Goal: Task Accomplishment & Management: Manage account settings

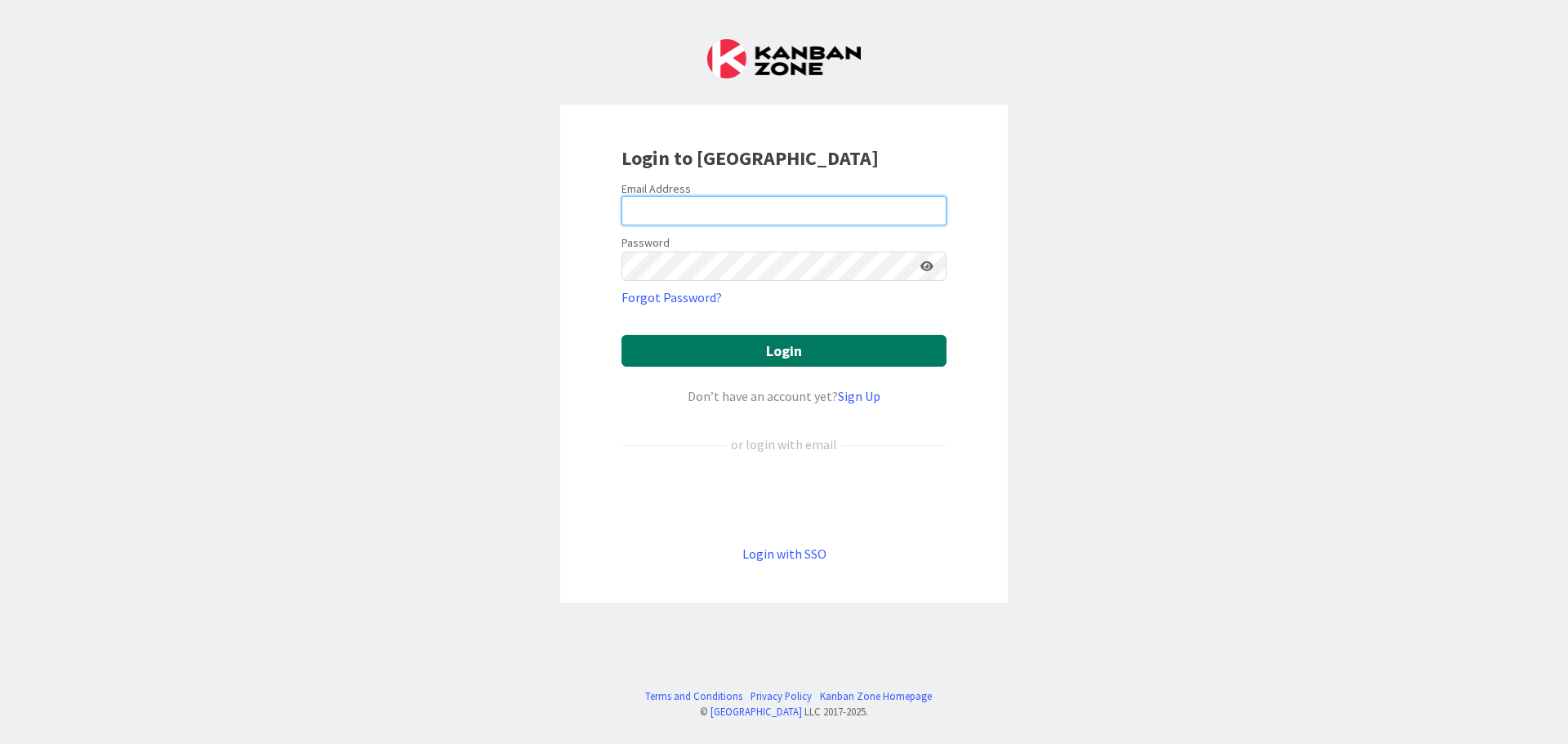
type input "[EMAIL_ADDRESS][DOMAIN_NAME]"
click at [757, 346] on button "Login" at bounding box center [784, 350] width 325 height 32
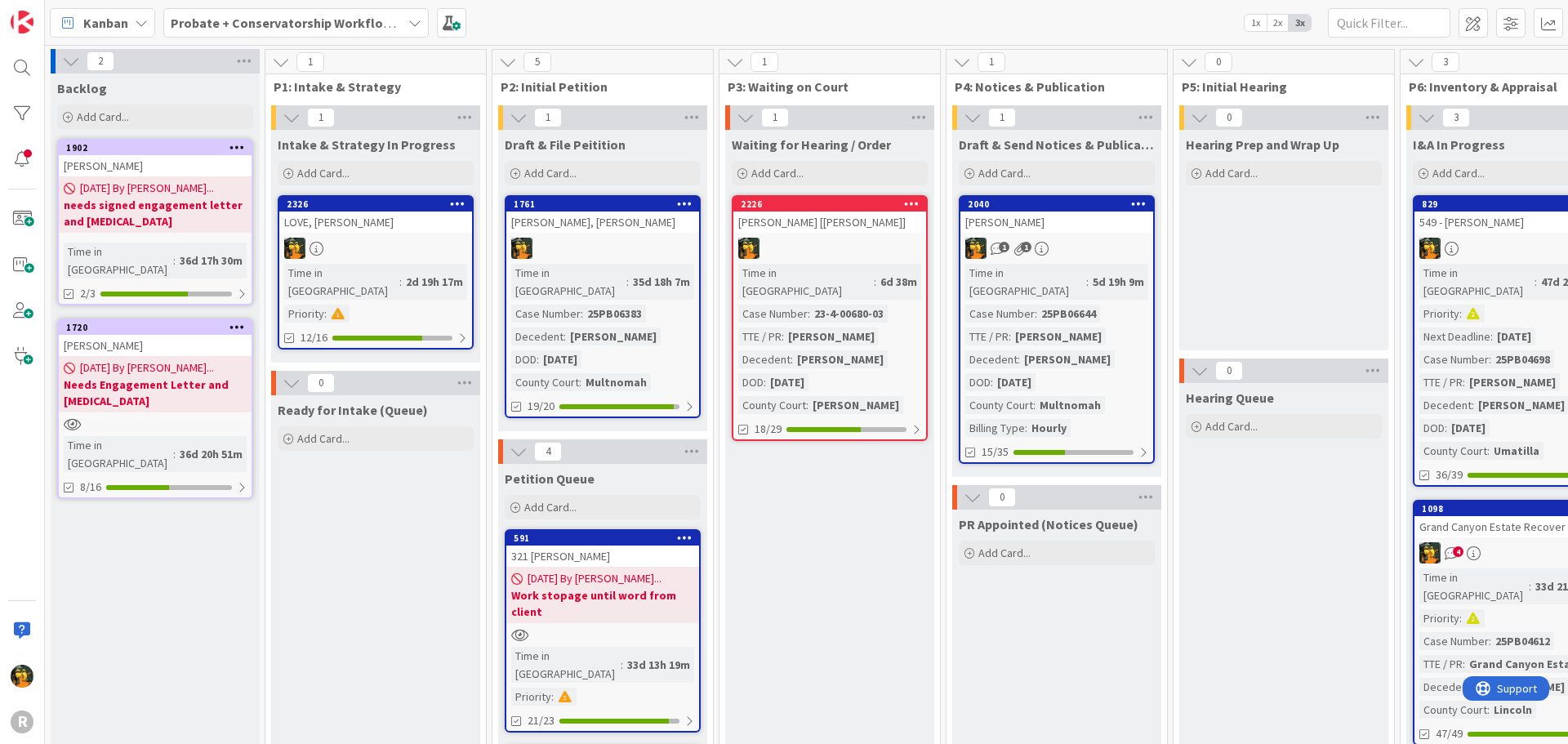
click at [84, 28] on div "Kanban" at bounding box center [102, 23] width 105 height 29
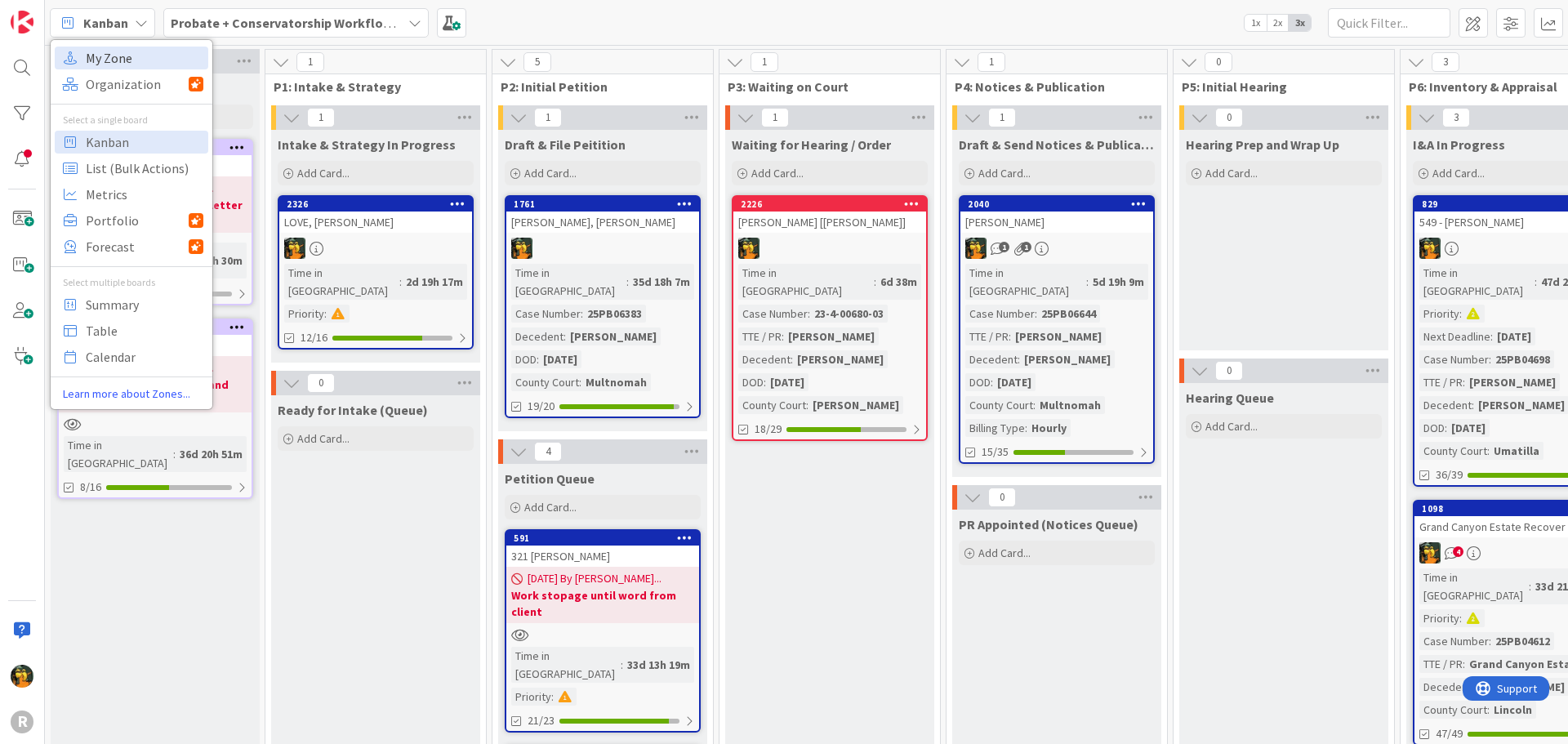
click at [102, 68] on span "My Zone" at bounding box center [144, 58] width 118 height 25
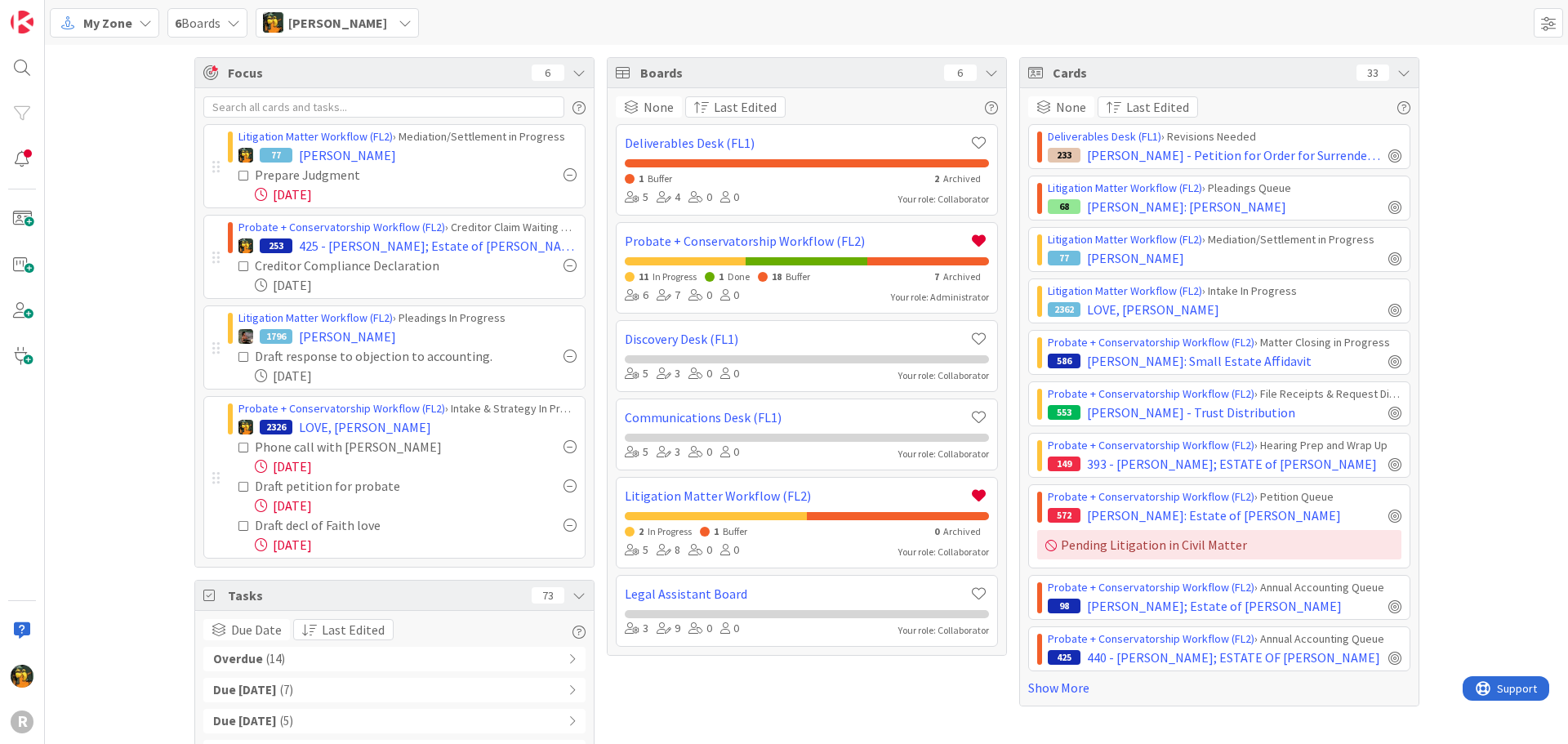
click at [563, 178] on div at bounding box center [569, 174] width 13 height 13
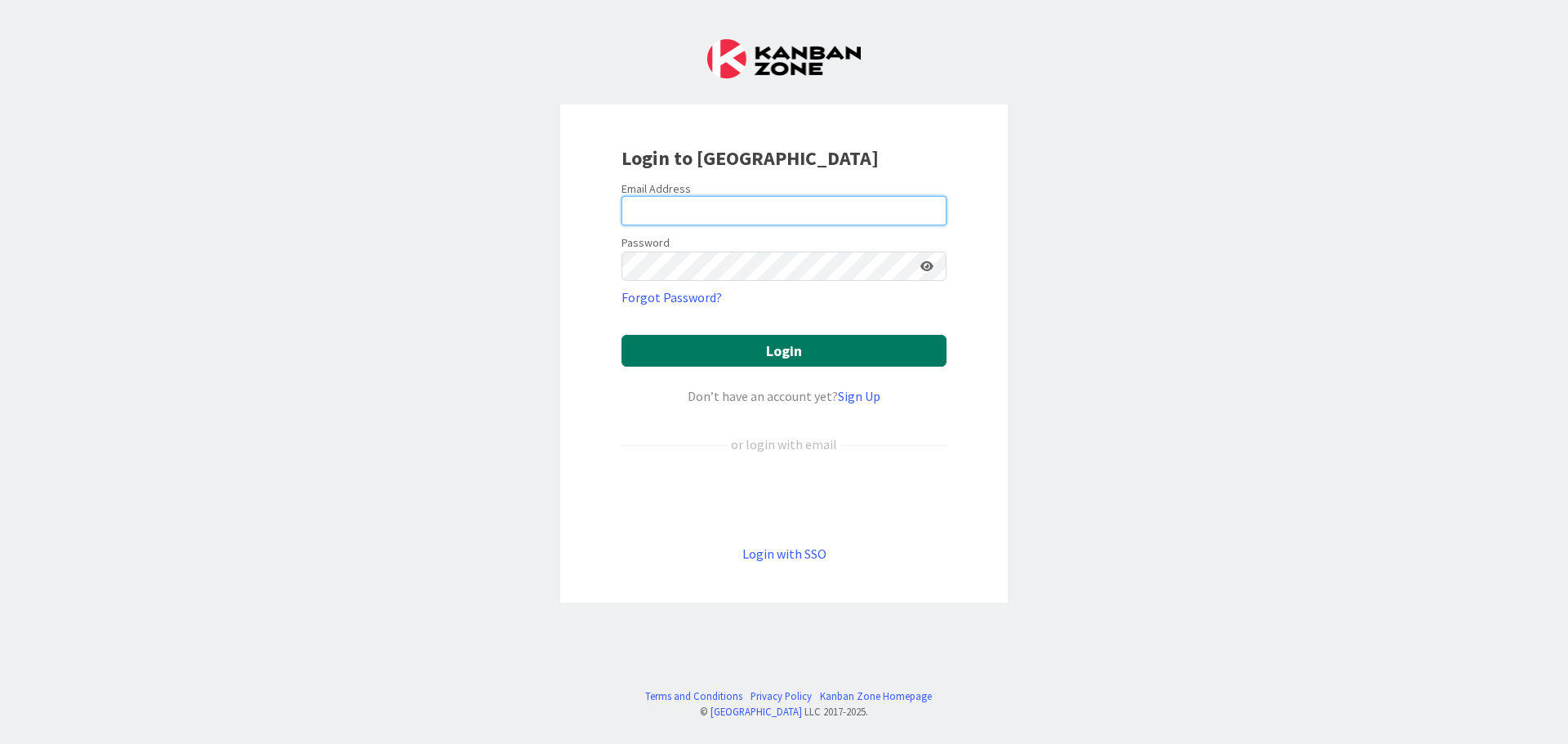
type input "[EMAIL_ADDRESS][DOMAIN_NAME]"
click at [726, 349] on button "Login" at bounding box center [784, 350] width 325 height 32
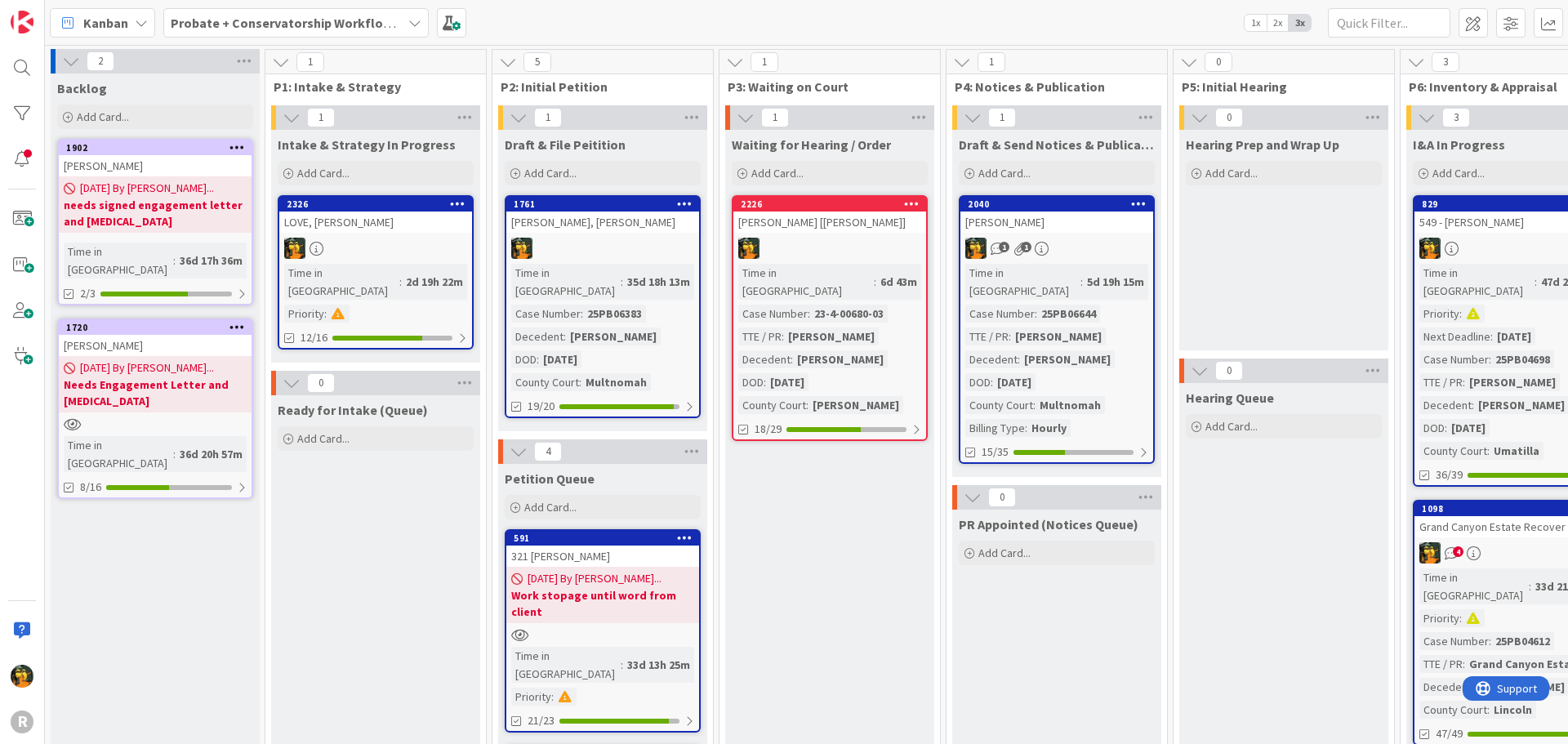
click at [108, 14] on span "Kanban" at bounding box center [106, 22] width 45 height 20
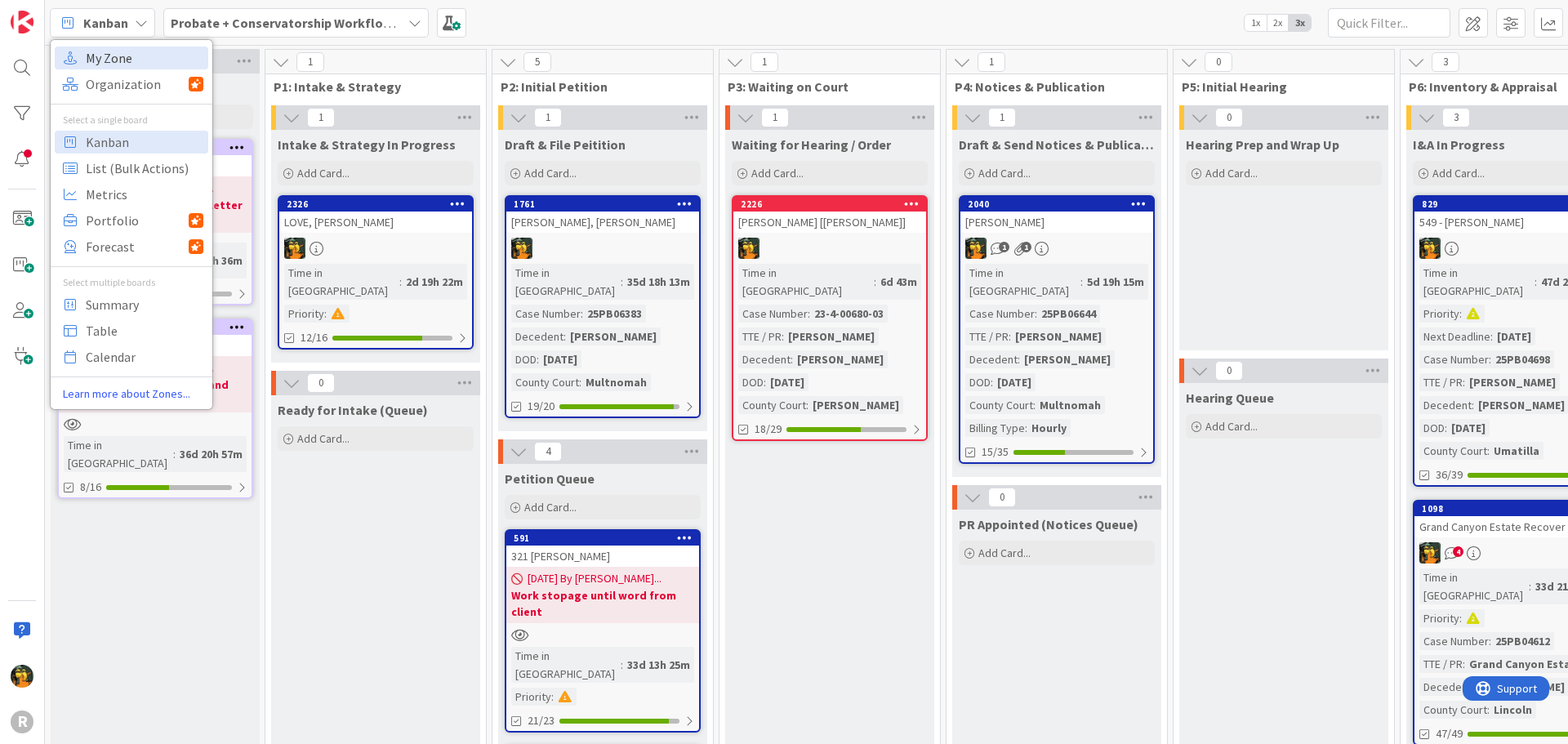
click at [112, 65] on span "My Zone" at bounding box center [144, 58] width 118 height 25
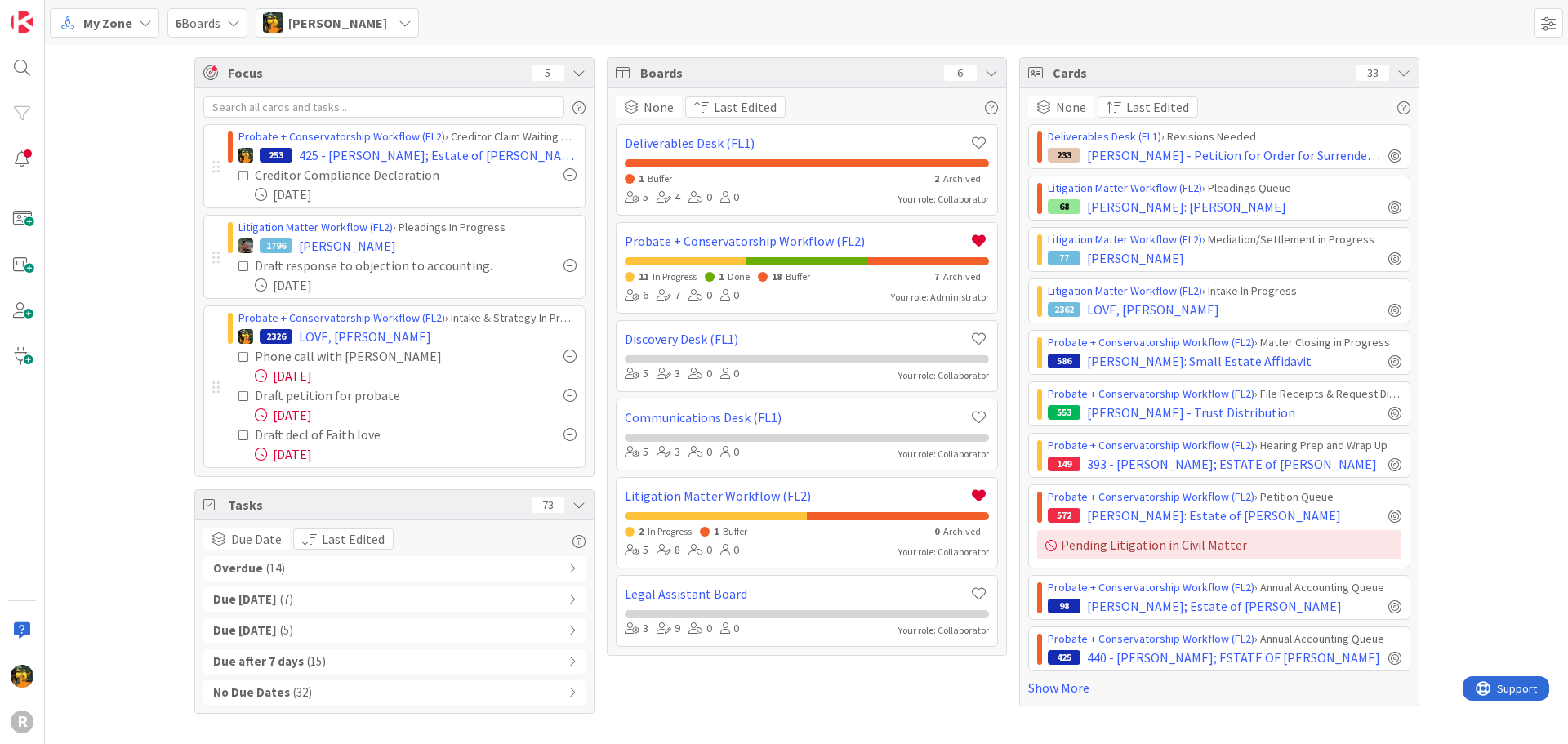
click at [416, 565] on div "Overdue ( 14 )" at bounding box center [394, 568] width 382 height 25
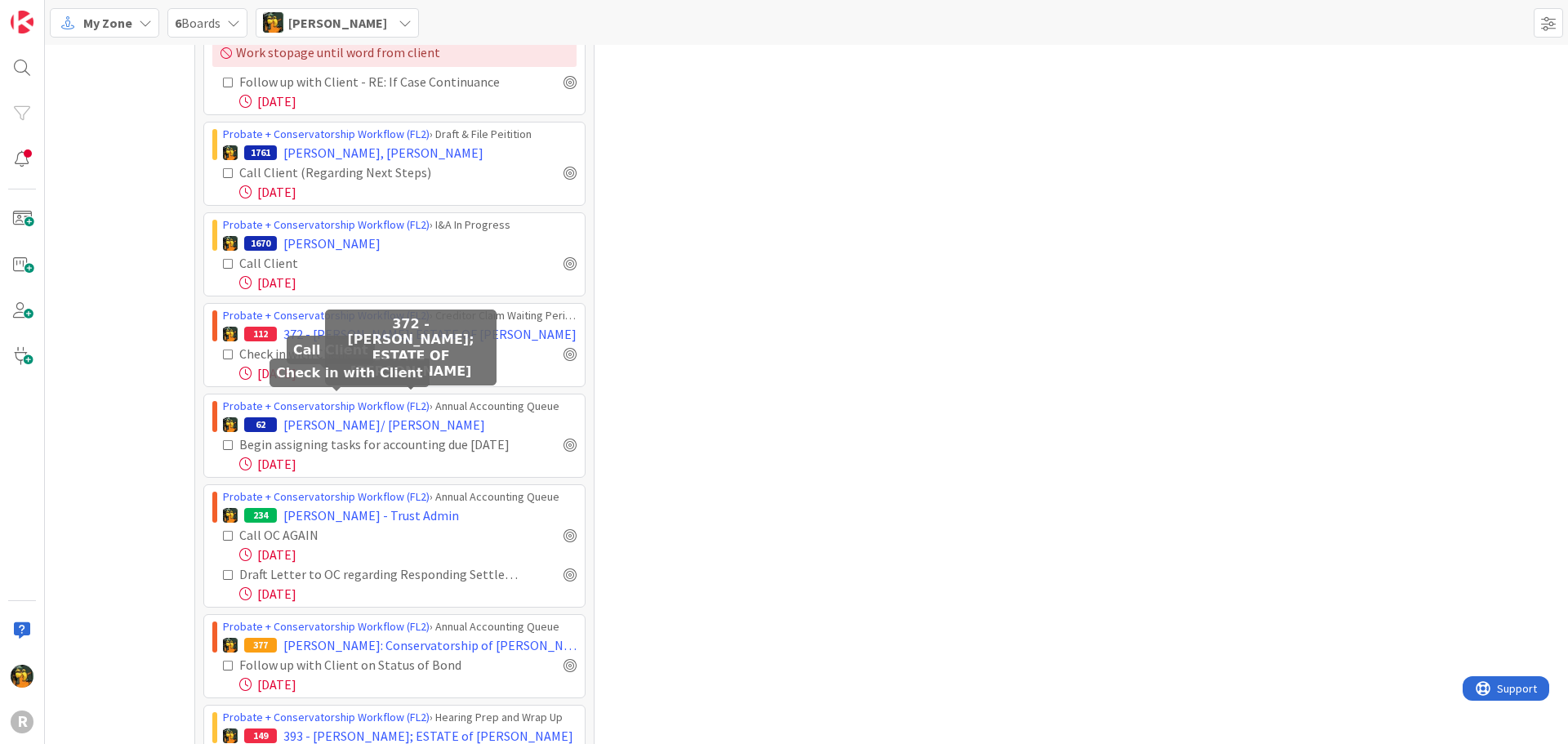
scroll to position [898, 0]
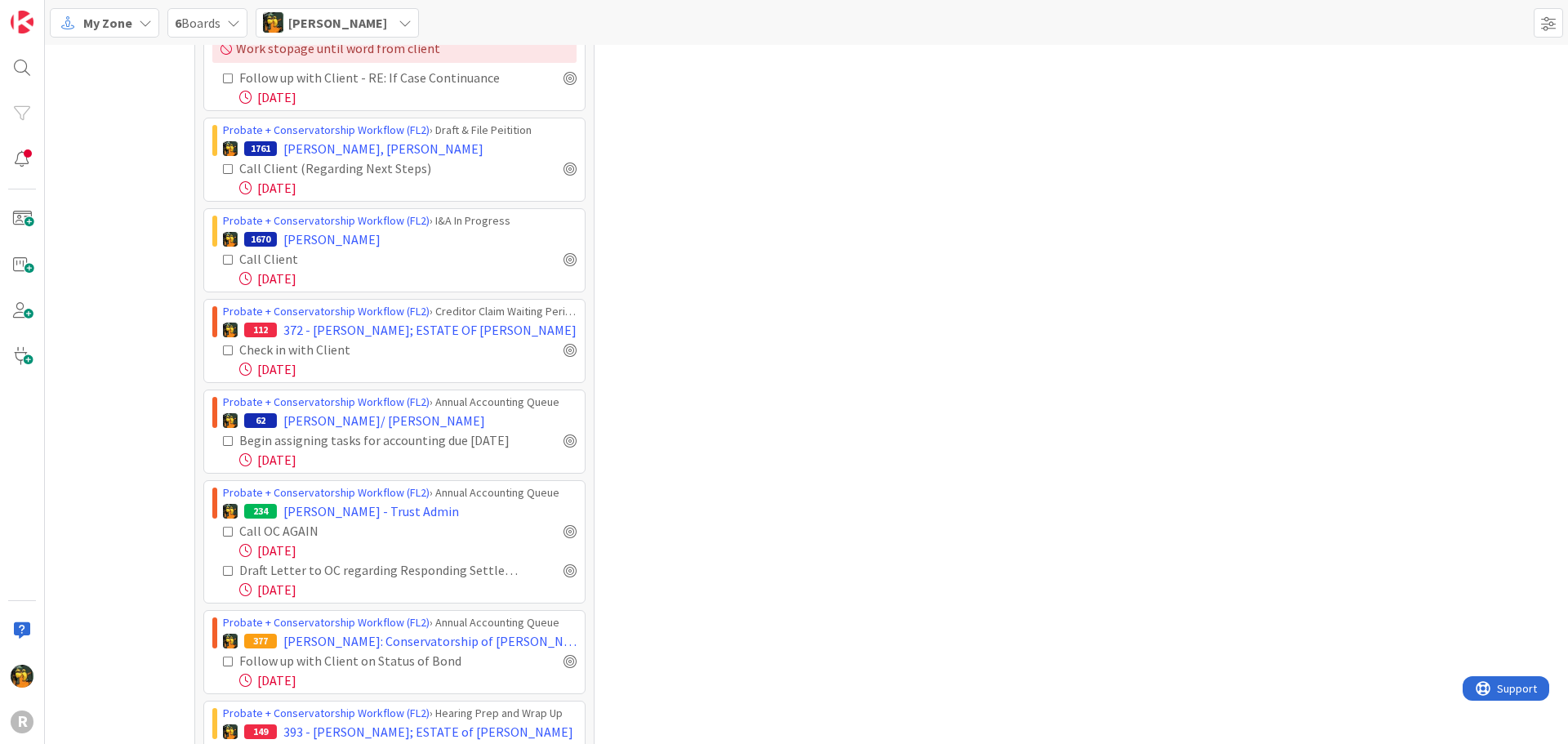
click at [698, 311] on div "Boards 6 None Last Edited Deliverables Desk (FL1) 1 Buffer 2 Archived 5 4 0 0 Y…" at bounding box center [807, 38] width 400 height 1758
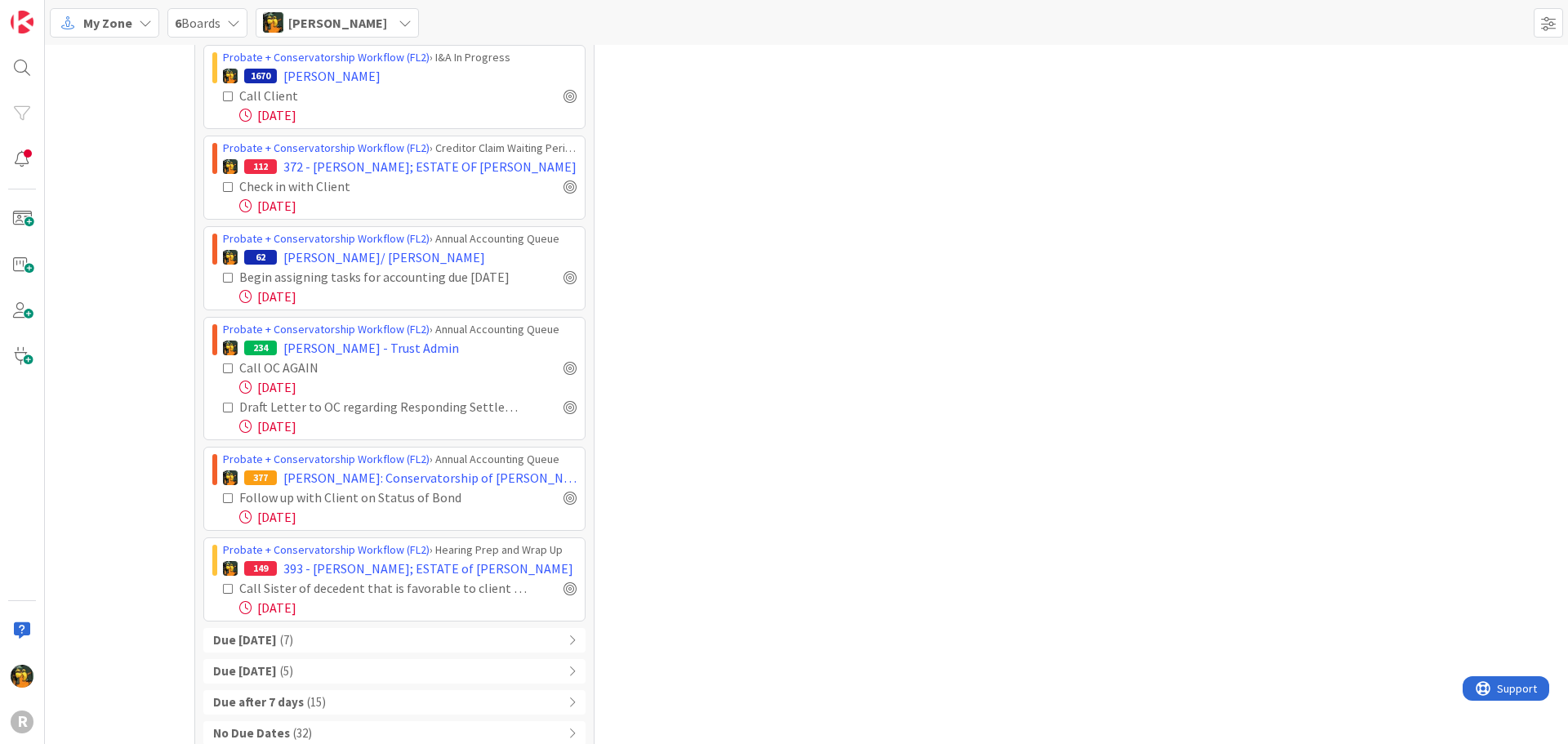
scroll to position [1084, 0]
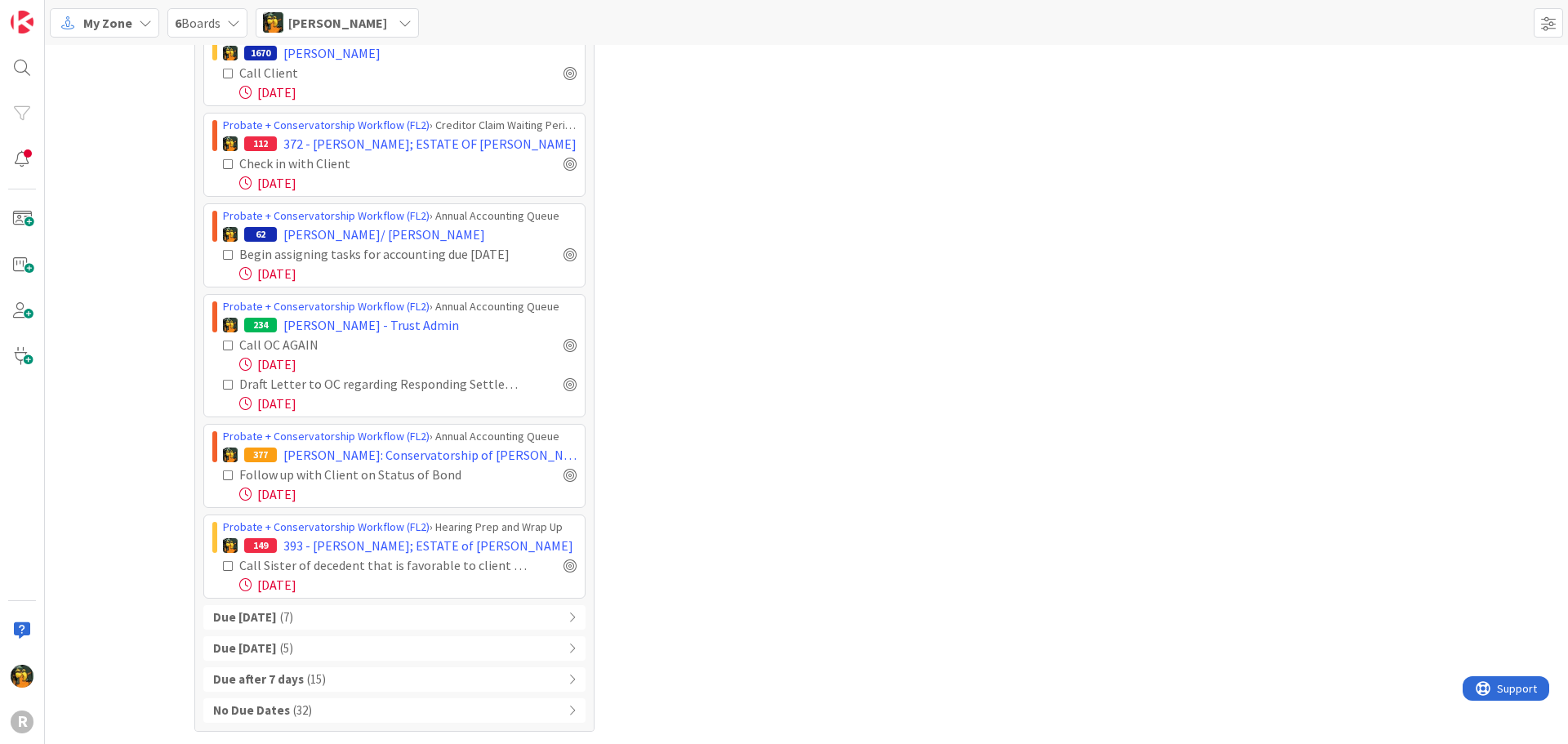
click at [328, 611] on div "Due Today ( 7 )" at bounding box center [394, 617] width 382 height 25
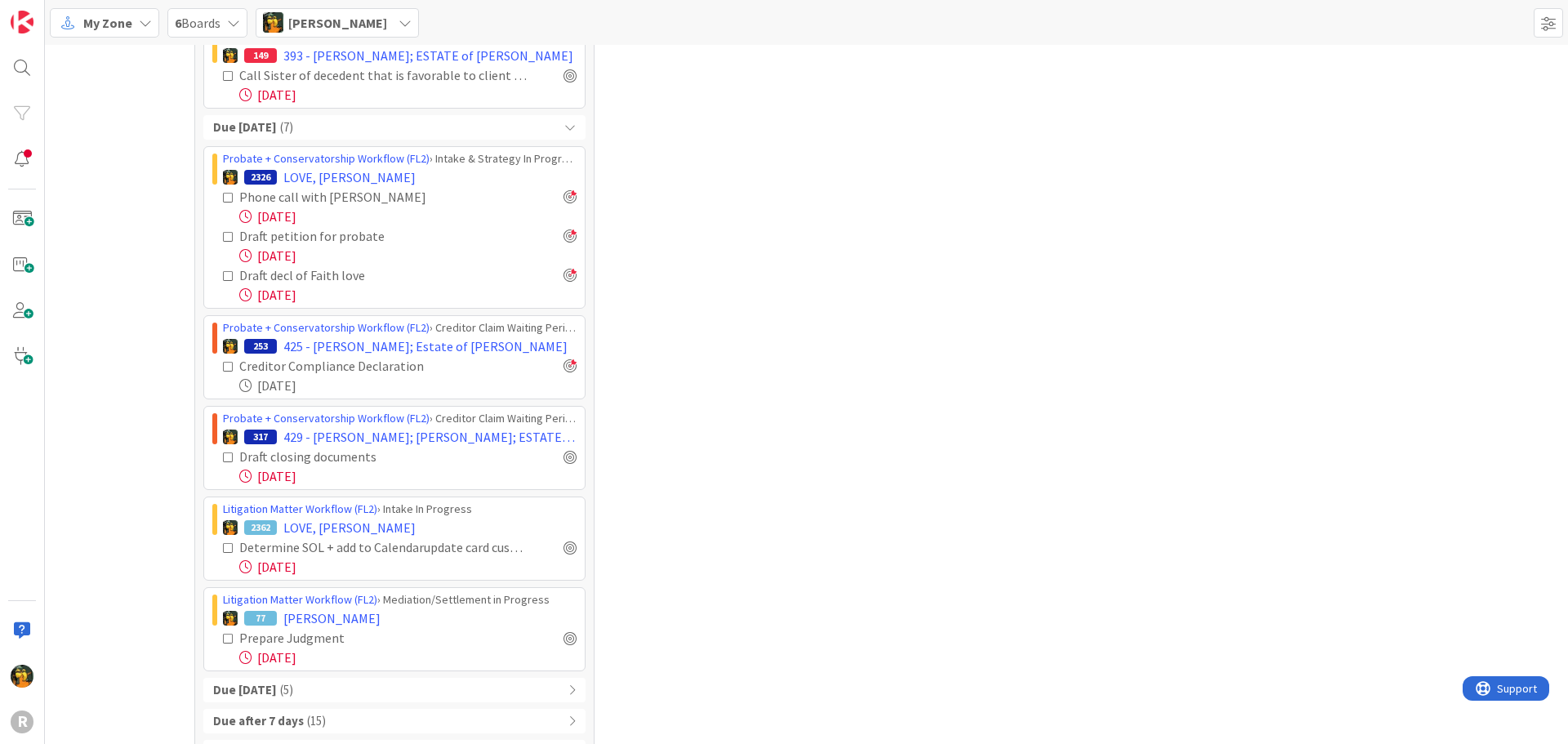
scroll to position [1616, 0]
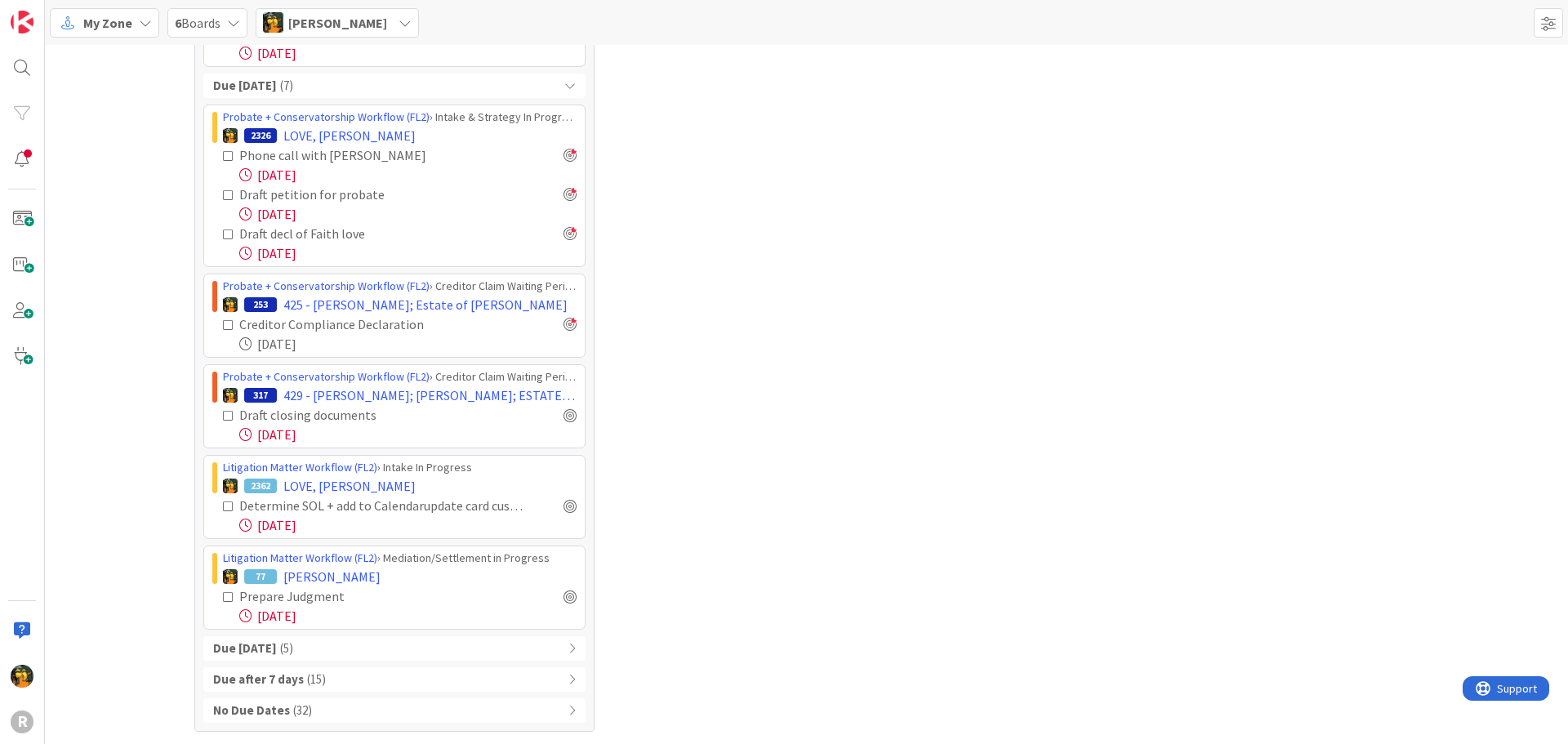
click at [223, 509] on icon at bounding box center [228, 506] width 11 height 11
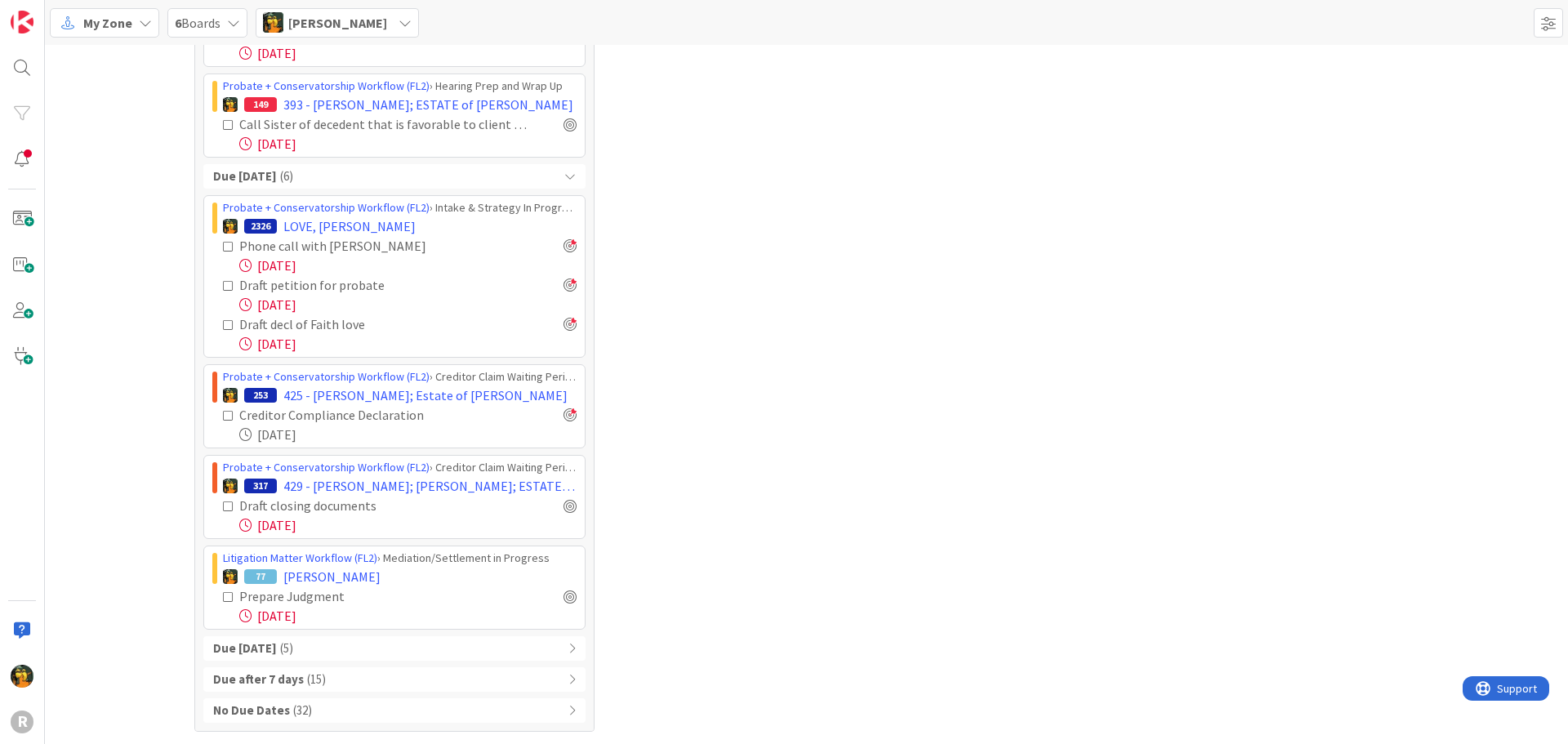
click at [343, 648] on div "Due within 7 days ( 5 )" at bounding box center [394, 648] width 382 height 25
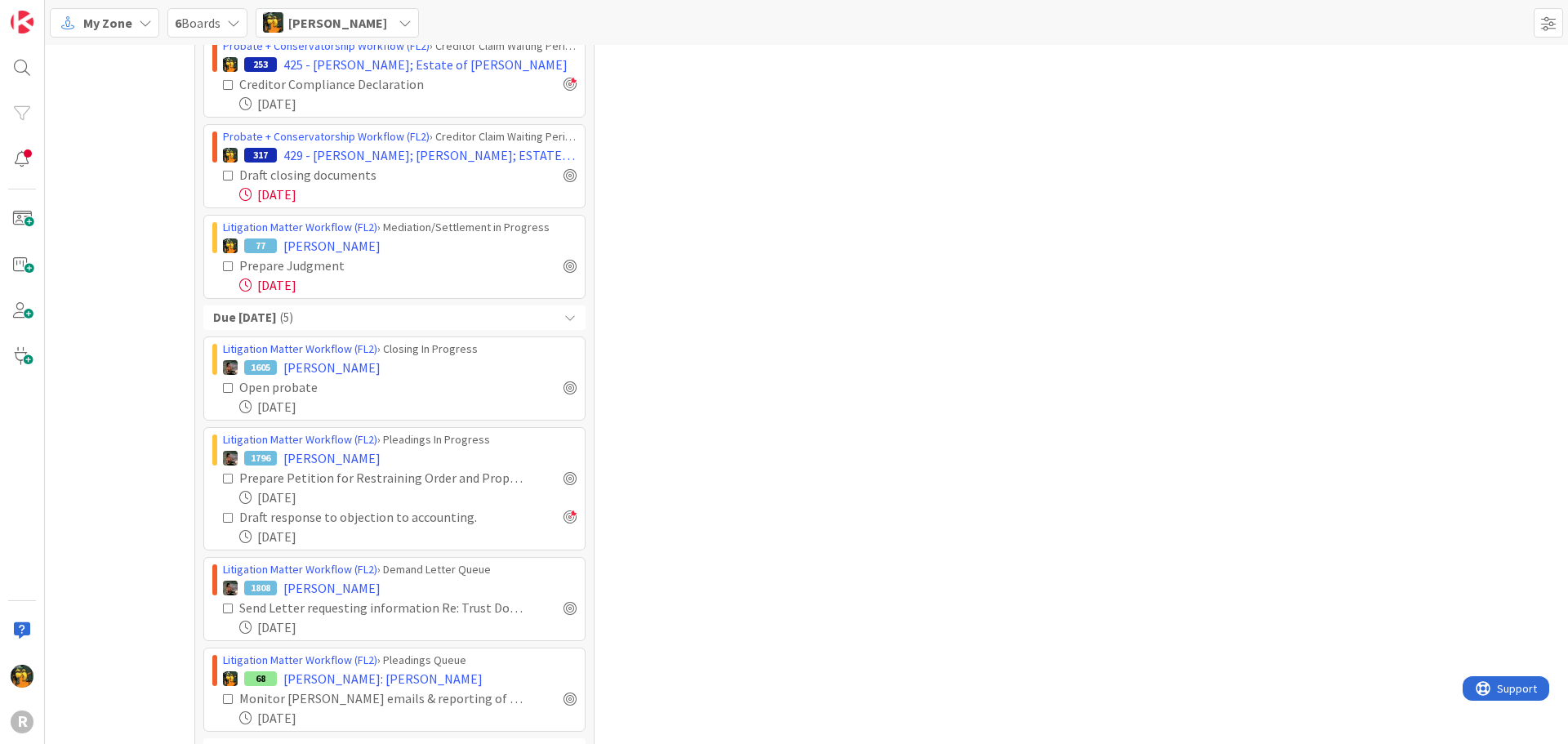
scroll to position [1927, 0]
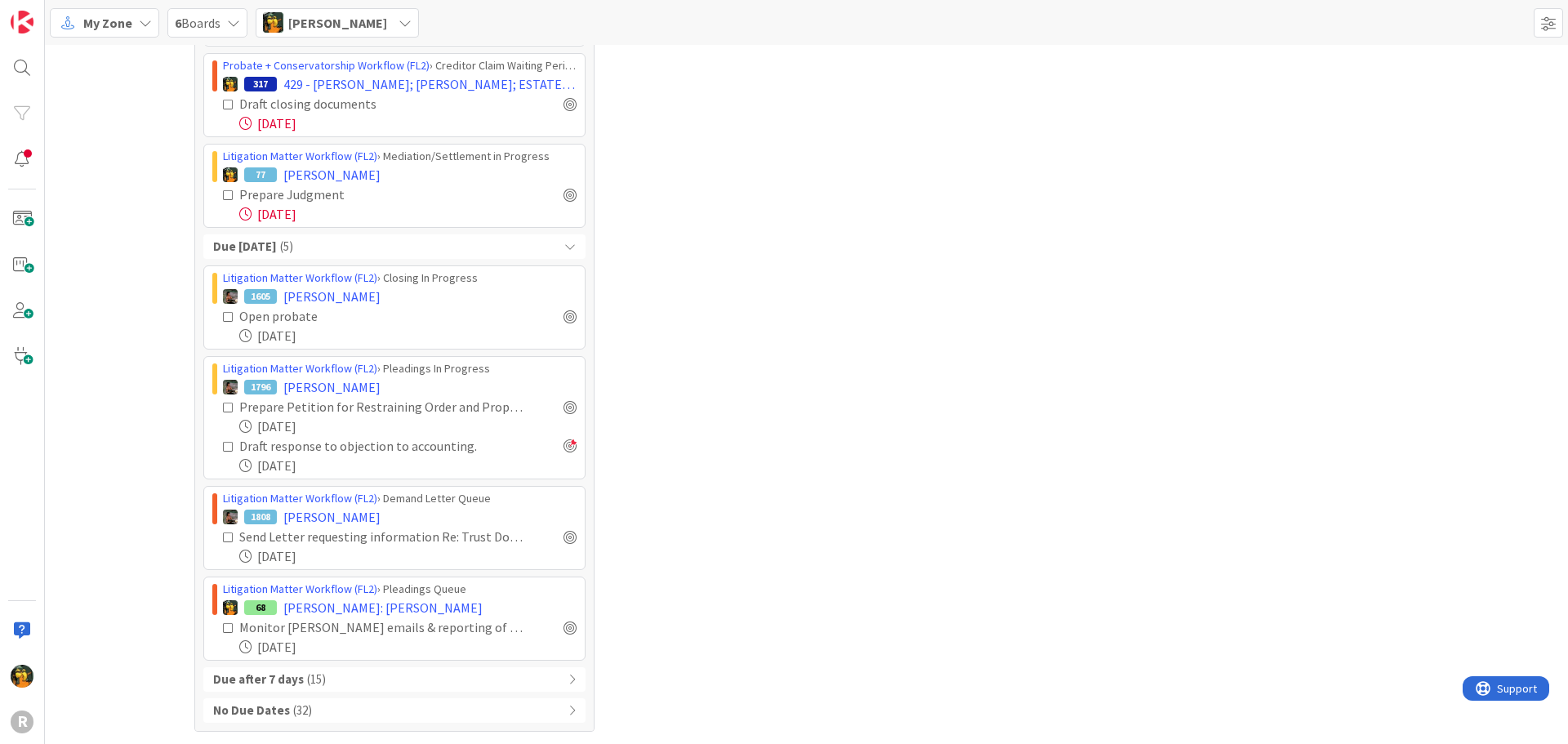
click at [329, 687] on div "Due after 7 days ( 15 )" at bounding box center [394, 679] width 382 height 25
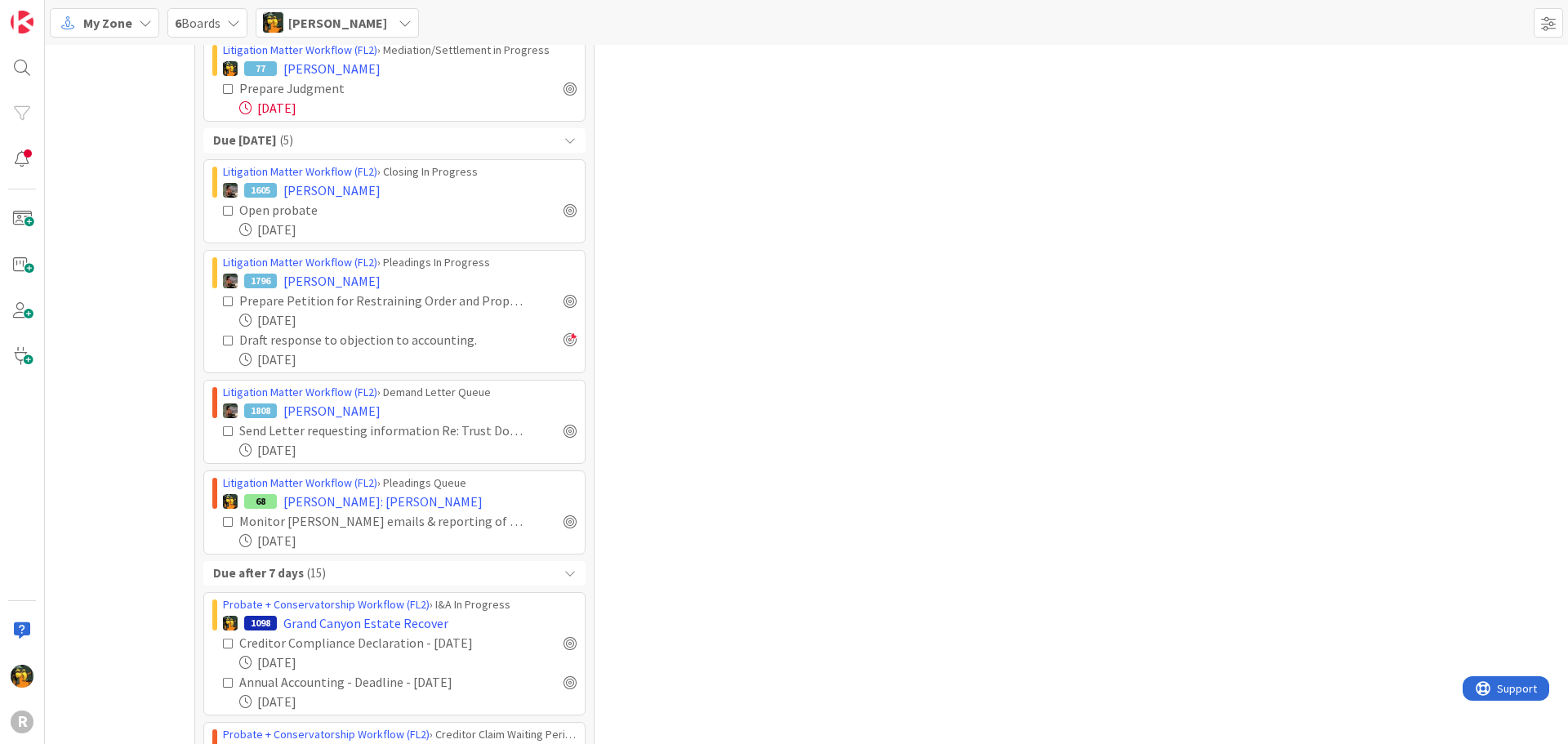
scroll to position [1955, 0]
